Goal: Use online tool/utility: Utilize a website feature to perform a specific function

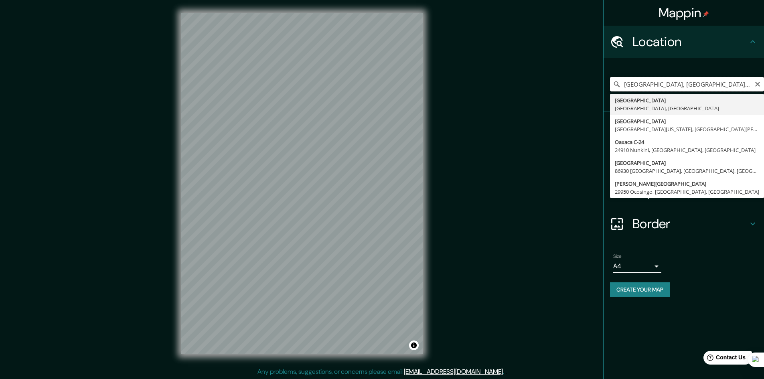
click at [727, 84] on input "[GEOGRAPHIC_DATA], [GEOGRAPHIC_DATA], [GEOGRAPHIC_DATA]" at bounding box center [687, 84] width 154 height 14
drag, startPoint x: 727, startPoint y: 84, endPoint x: 604, endPoint y: 89, distance: 123.6
click at [604, 90] on div "[GEOGRAPHIC_DATA], [GEOGRAPHIC_DATA], [GEOGRAPHIC_DATA] [GEOGRAPHIC_DATA], [GEO…" at bounding box center [684, 85] width 160 height 54
click at [647, 84] on input "CAPULALPAN" at bounding box center [687, 84] width 154 height 14
click at [670, 84] on input "CAPULÁLPAN" at bounding box center [687, 84] width 154 height 14
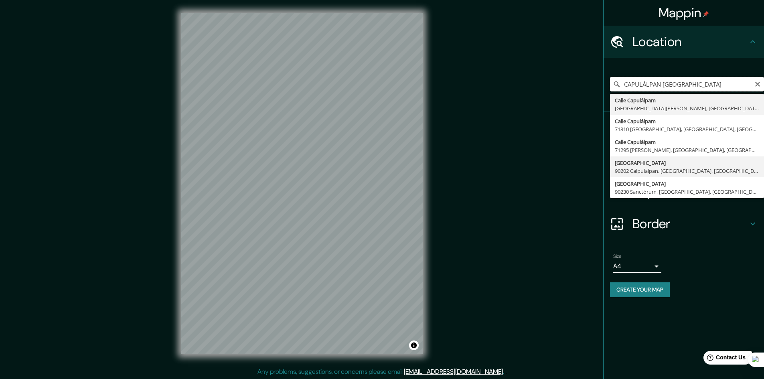
scroll to position [1, 0]
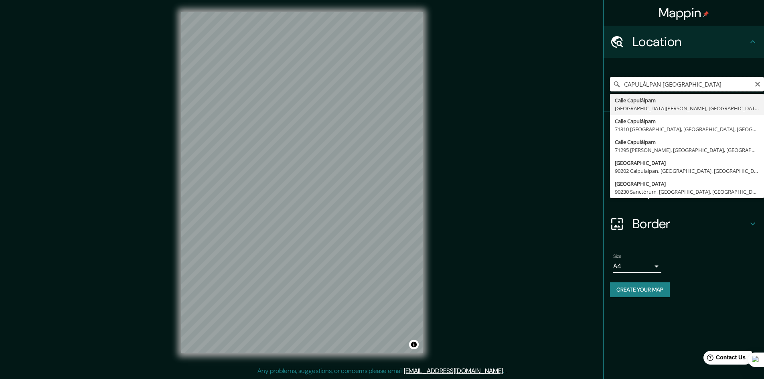
drag, startPoint x: 703, startPoint y: 83, endPoint x: 662, endPoint y: 88, distance: 40.7
click at [662, 88] on input "CAPULÁLPAN [GEOGRAPHIC_DATA]" at bounding box center [687, 84] width 154 height 14
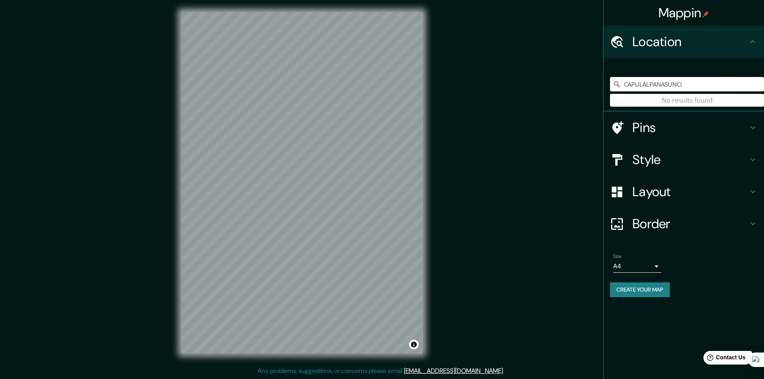
click at [661, 87] on input "CAPULÁLPANASUNCI" at bounding box center [687, 84] width 154 height 14
click at [689, 83] on input "CAPULÁLPAN ASUNCI" at bounding box center [687, 84] width 154 height 14
type input "[PERSON_NAME] Ixtaltepec, [GEOGRAPHIC_DATA], [GEOGRAPHIC_DATA]"
click at [658, 219] on h4 "Border" at bounding box center [689, 224] width 115 height 16
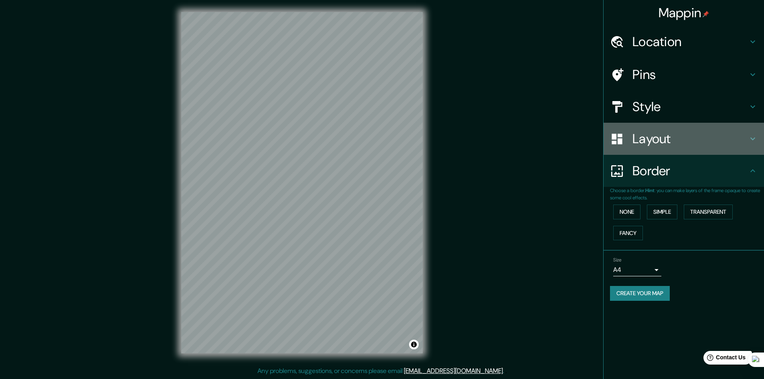
click at [679, 140] on h4 "Layout" at bounding box center [689, 139] width 115 height 16
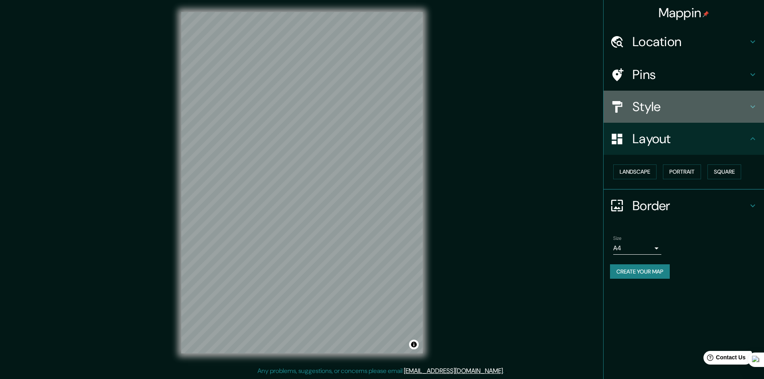
click at [660, 115] on h4 "Style" at bounding box center [689, 107] width 115 height 16
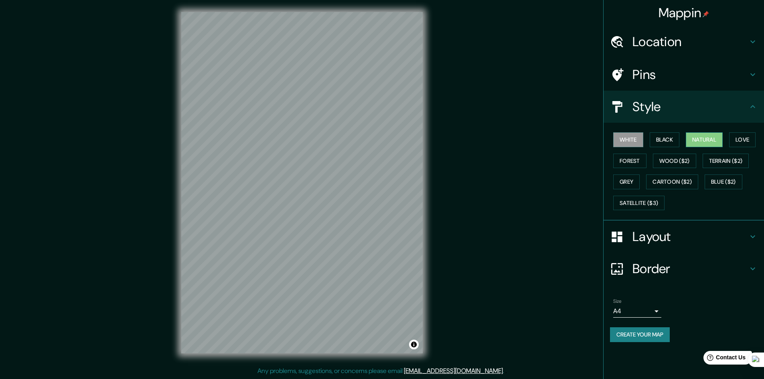
click at [699, 140] on button "Natural" at bounding box center [704, 139] width 37 height 15
click at [667, 143] on button "Black" at bounding box center [665, 139] width 30 height 15
click at [700, 138] on button "Natural" at bounding box center [704, 139] width 37 height 15
click at [634, 140] on button "White" at bounding box center [628, 139] width 30 height 15
click at [697, 135] on button "Natural" at bounding box center [704, 139] width 37 height 15
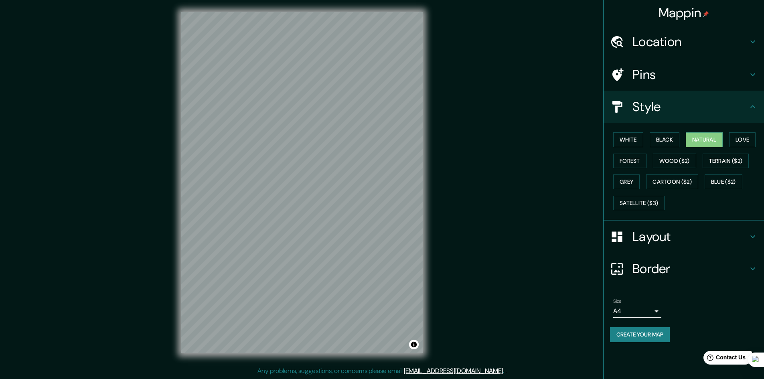
click at [445, 291] on div "Mappin Location [GEOGRAPHIC_DATA] Ixtaltepec, [GEOGRAPHIC_DATA], [GEOGRAPHIC_DA…" at bounding box center [382, 189] width 764 height 380
